Goal: Navigation & Orientation: Find specific page/section

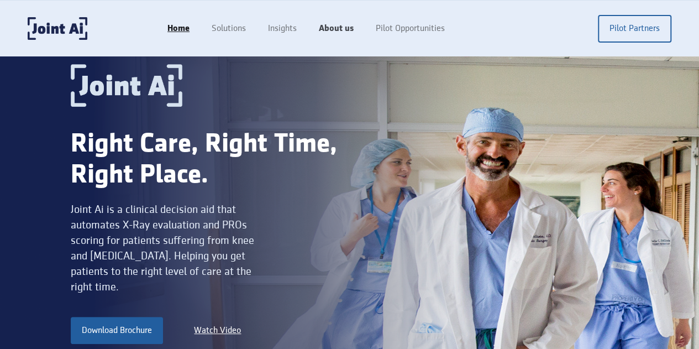
click at [365, 25] on link "About us" at bounding box center [336, 28] width 57 height 21
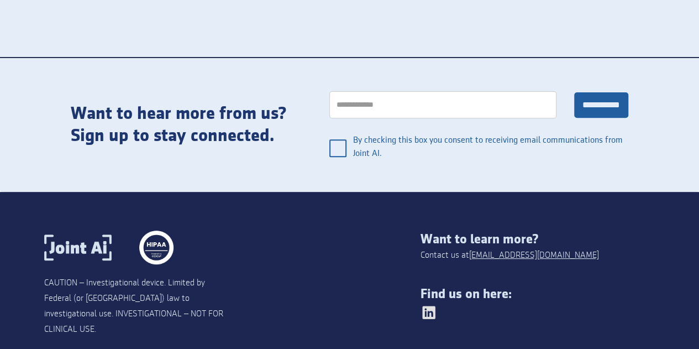
scroll to position [2278, 0]
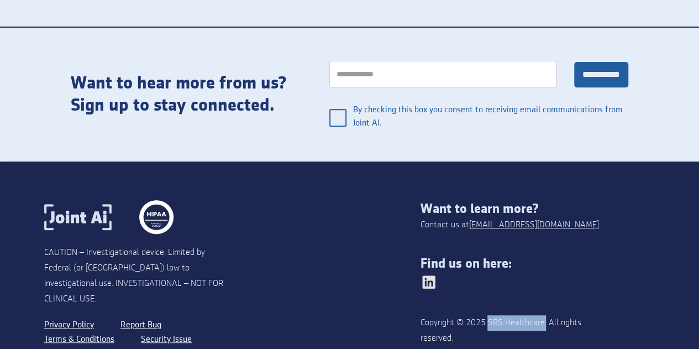
drag, startPoint x: 495, startPoint y: 279, endPoint x: 550, endPoint y: 281, distance: 54.8
click at [550, 315] on div "Copyright © 2025 SBS Healthcare. All rights reserved." at bounding box center [502, 330] width 164 height 31
copy div "SBS Healthcare."
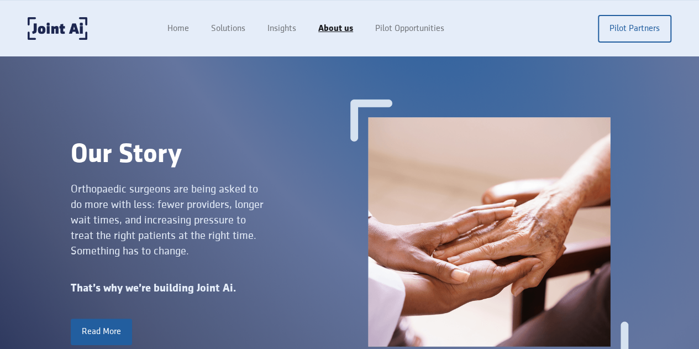
drag, startPoint x: 707, startPoint y: 39, endPoint x: 707, endPoint y: -39, distance: 77.4
click at [699, 0] on html "**********" at bounding box center [349, 174] width 699 height 349
